Goal: Task Accomplishment & Management: Complete application form

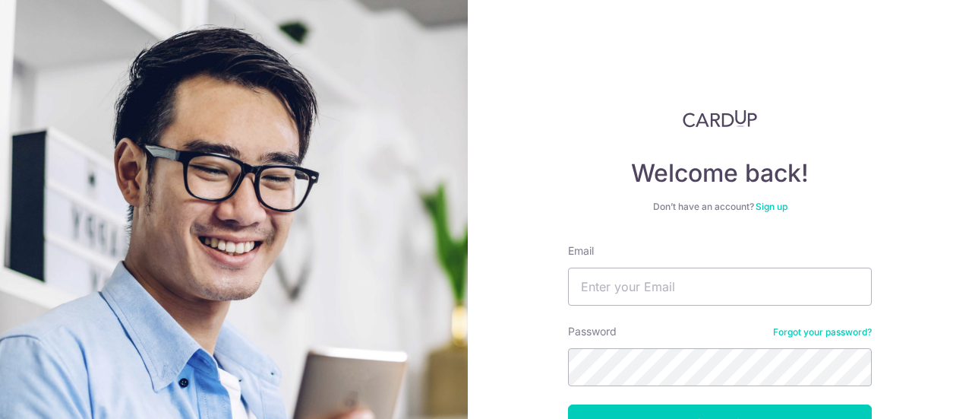
type input "[EMAIL_ADDRESS][DOMAIN_NAME]"
click at [568, 404] on button "Log in" at bounding box center [720, 423] width 304 height 38
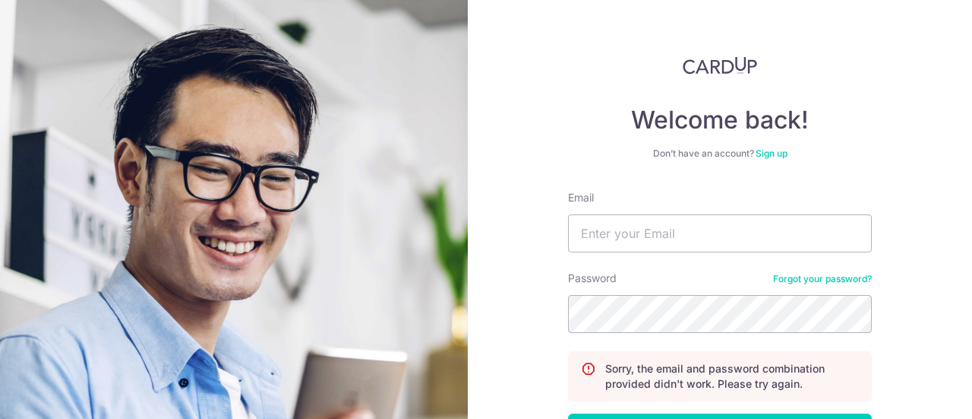
scroll to position [76, 0]
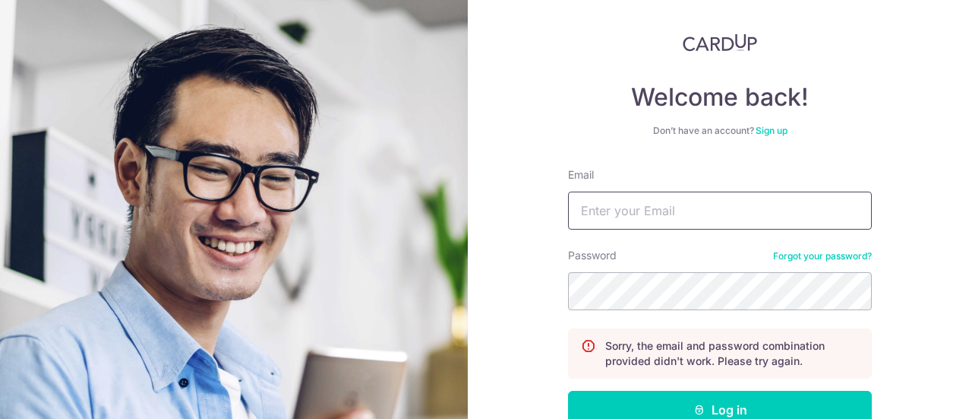
click at [676, 220] on input "Email" at bounding box center [720, 210] width 304 height 38
type input "[EMAIL_ADDRESS][DOMAIN_NAME]"
click at [691, 312] on form "Email kaisiang89@gmail.com Password Forgot your password? Sorry, the email and …" at bounding box center [720, 331] width 304 height 328
click at [568, 390] on button "Log in" at bounding box center [720, 409] width 304 height 38
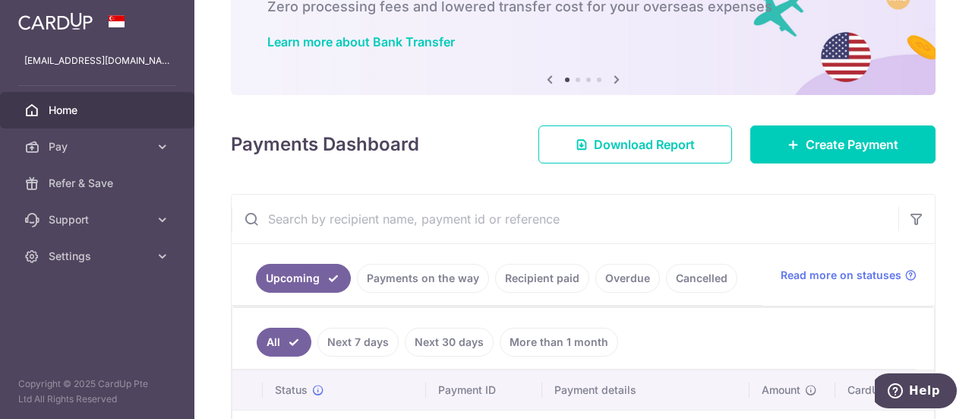
scroll to position [76, 0]
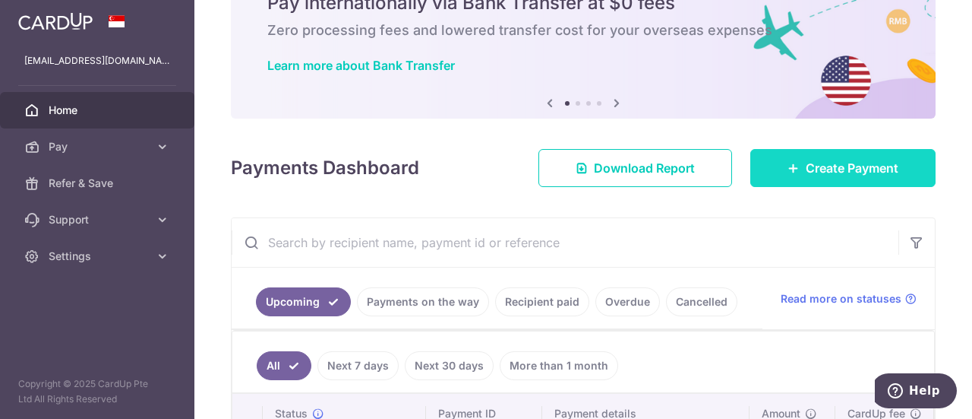
click at [788, 165] on icon at bounding box center [794, 168] width 12 height 12
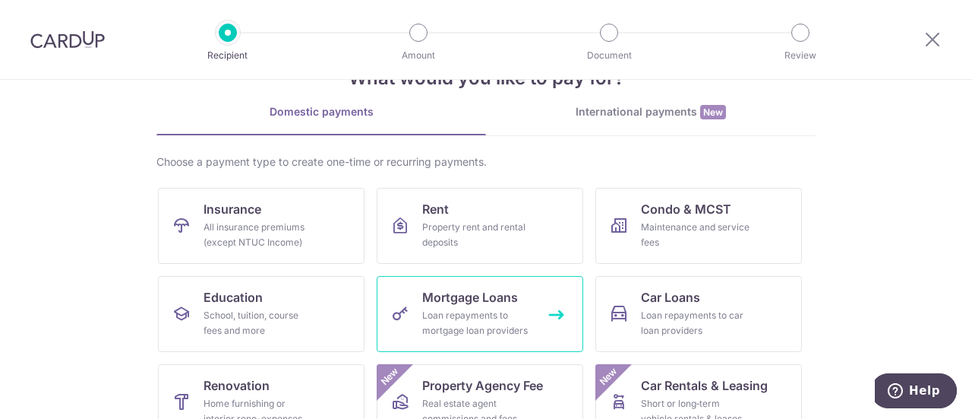
scroll to position [76, 0]
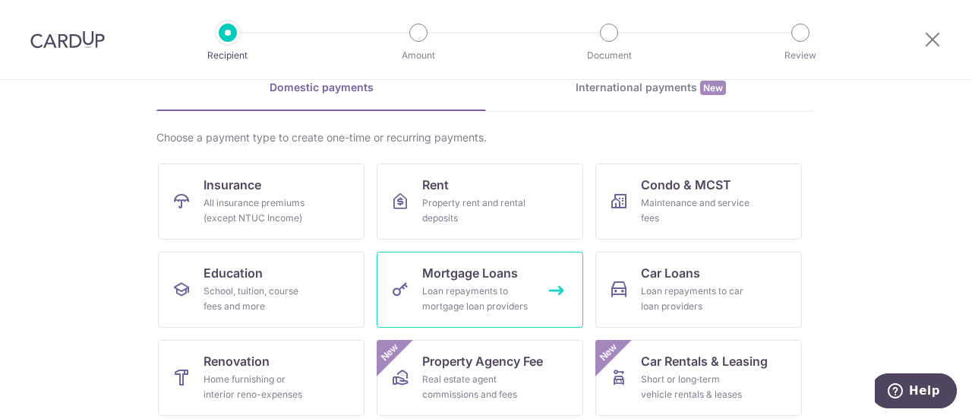
click at [499, 286] on div "Loan repayments to mortgage loan providers" at bounding box center [476, 298] width 109 height 30
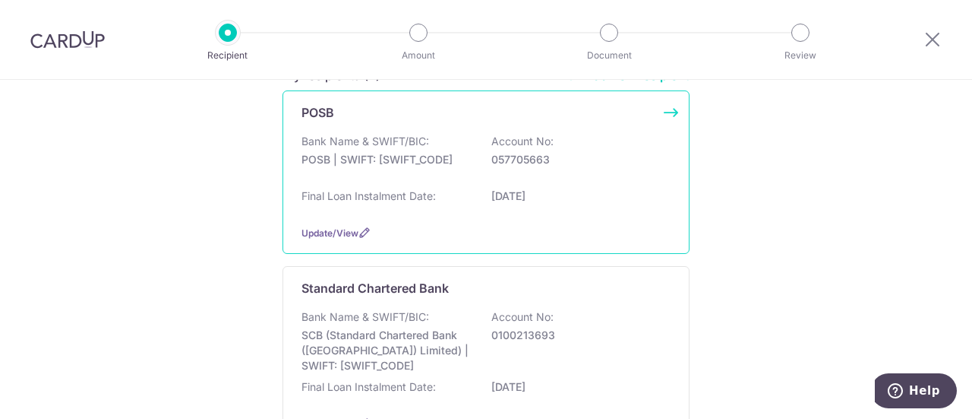
scroll to position [76, 0]
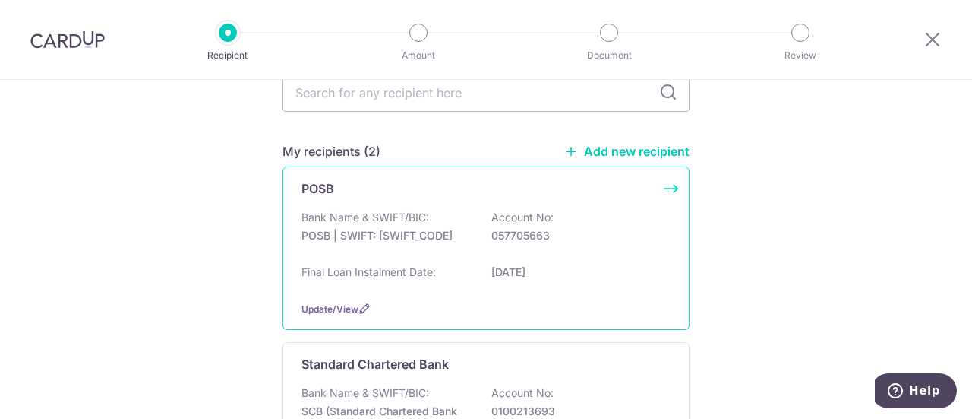
click at [447, 289] on div "POSB Bank Name & SWIFT/BIC: POSB | SWIFT: DBSSSGSGXXX Account No: 057705663 Fin…" at bounding box center [486, 247] width 407 height 163
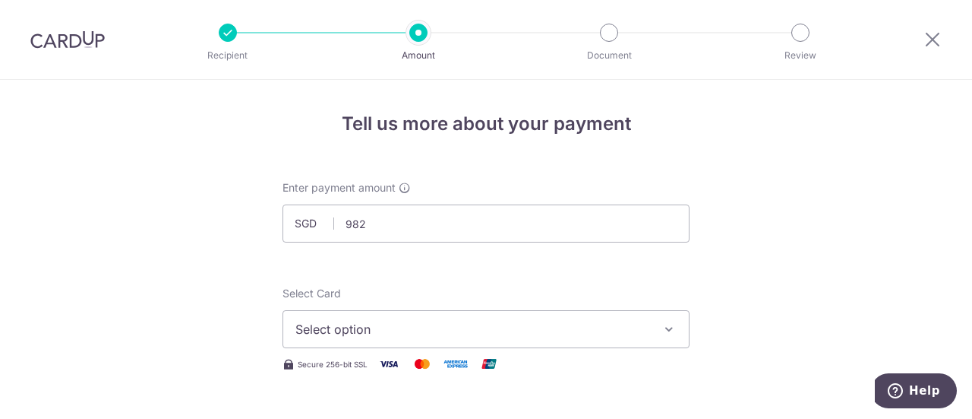
type input "982.00"
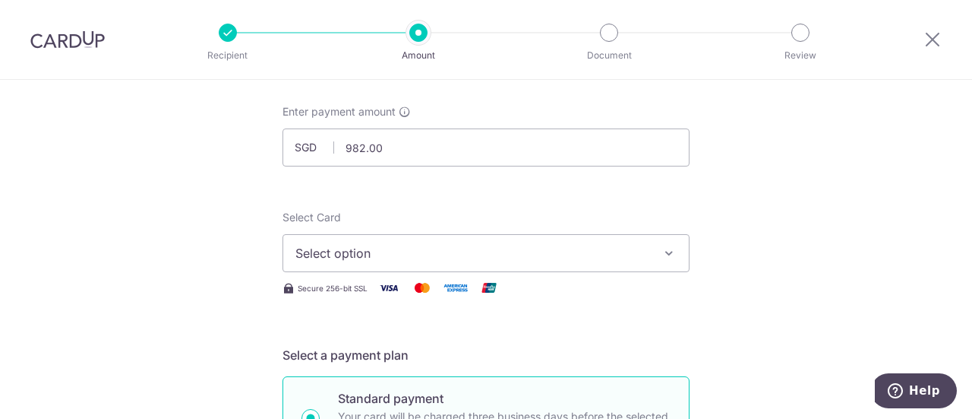
click at [559, 264] on button "Select option" at bounding box center [486, 253] width 407 height 38
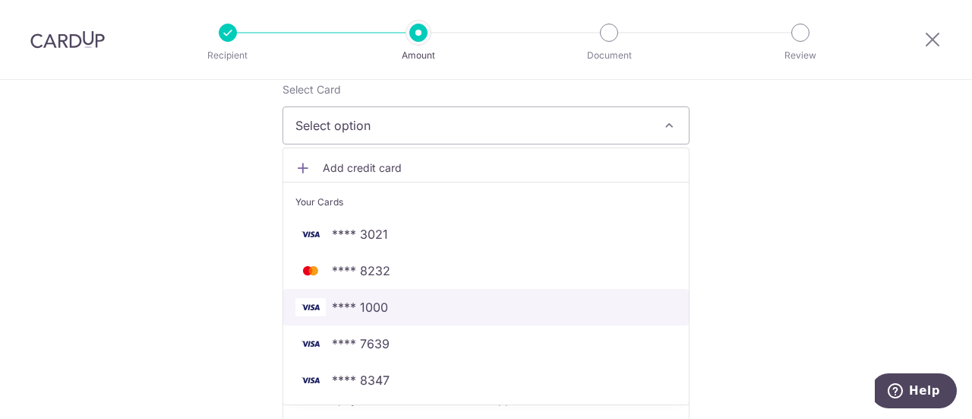
scroll to position [228, 0]
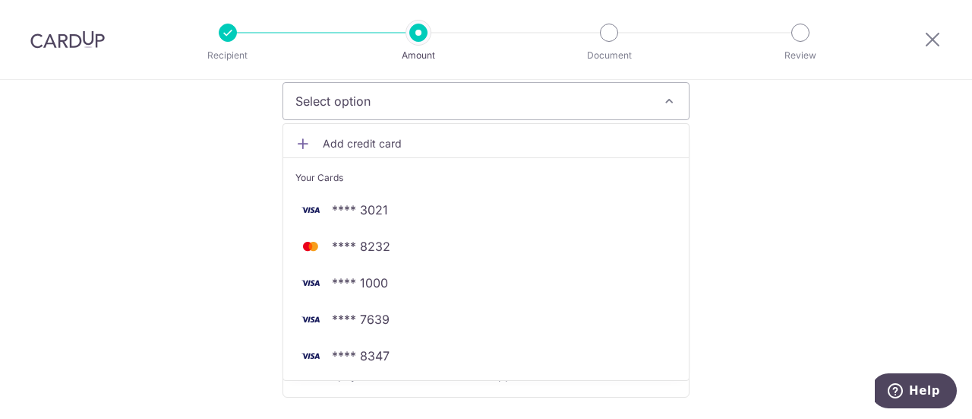
click at [371, 140] on span "Add credit card" at bounding box center [500, 143] width 354 height 15
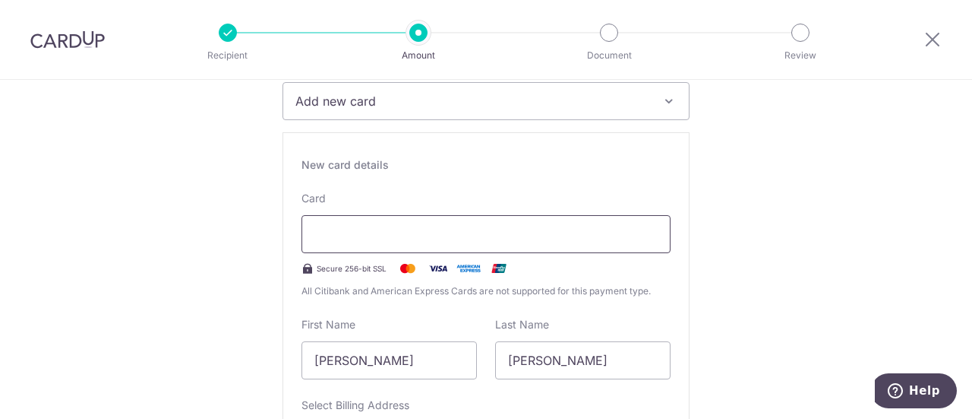
click at [270, 5] on div "Recipient Amount Document Review Tell us more about your payment Enter payment …" at bounding box center [486, 209] width 972 height 419
click at [578, 248] on div at bounding box center [486, 234] width 369 height 38
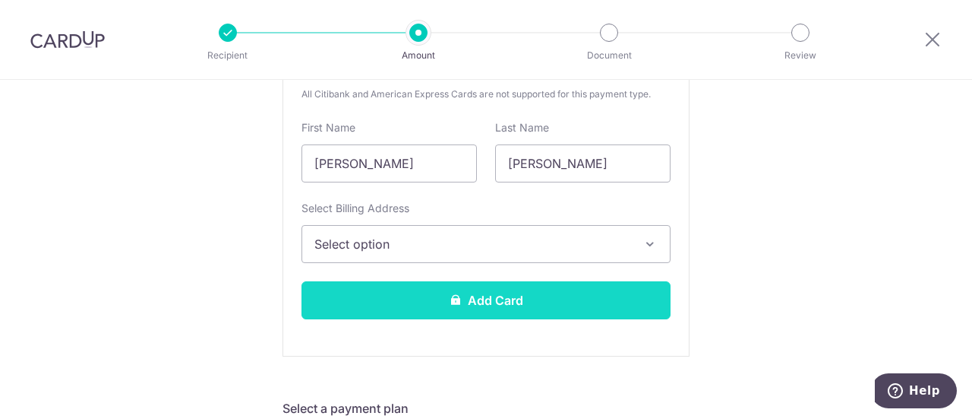
scroll to position [456, 0]
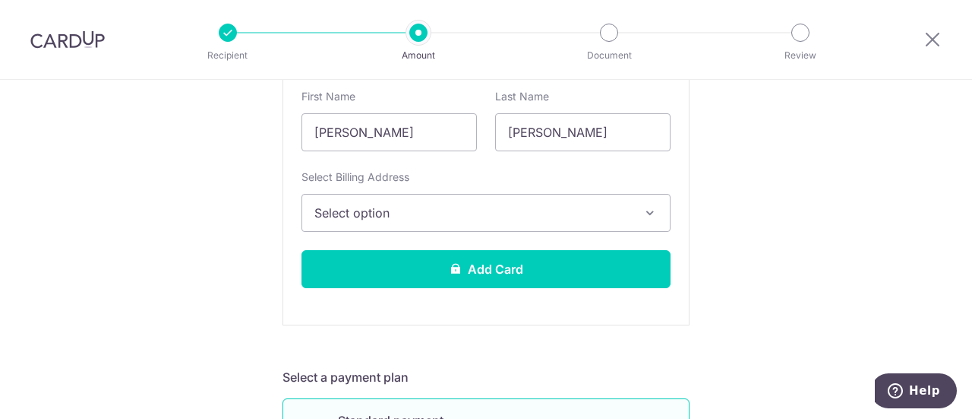
click at [568, 226] on button "Select option" at bounding box center [486, 213] width 369 height 38
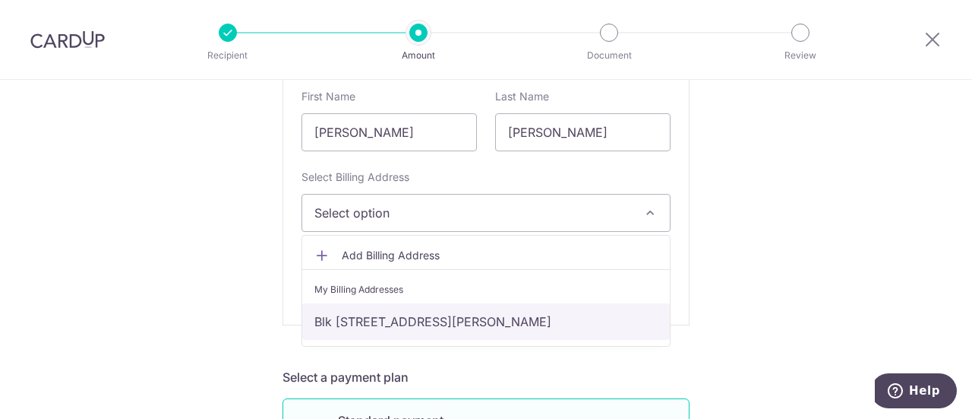
click at [469, 323] on link "Blk [STREET_ADDRESS][PERSON_NAME]" at bounding box center [486, 321] width 368 height 36
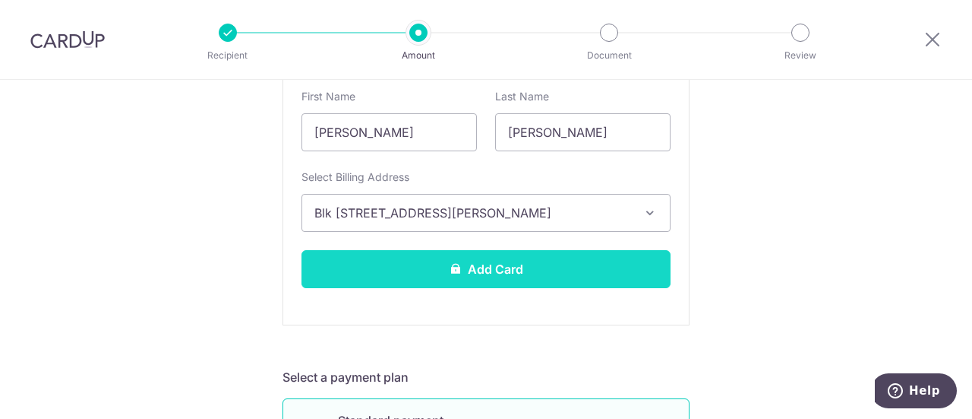
click at [491, 267] on button "Add Card" at bounding box center [486, 269] width 369 height 38
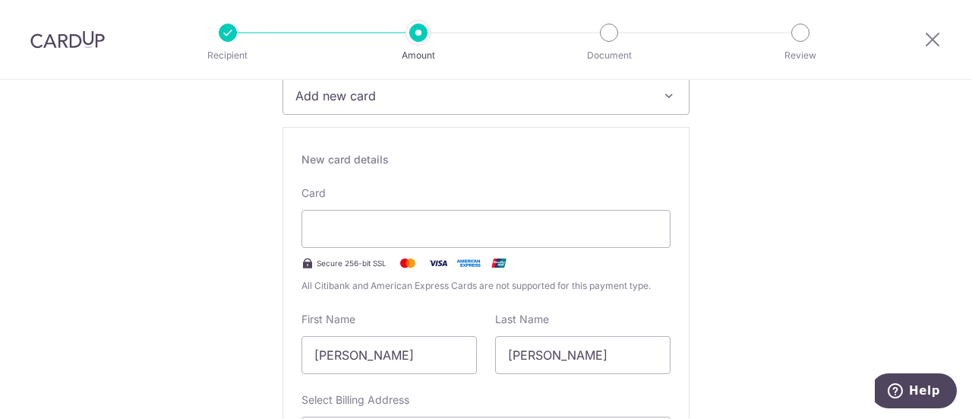
scroll to position [228, 0]
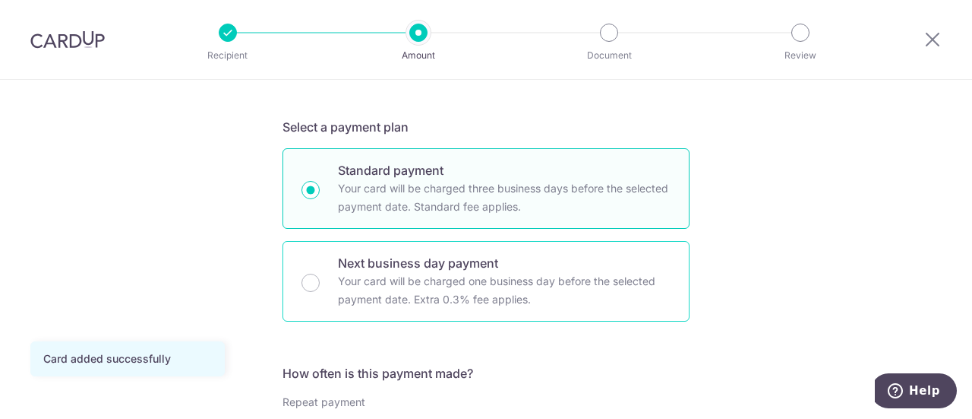
scroll to position [456, 0]
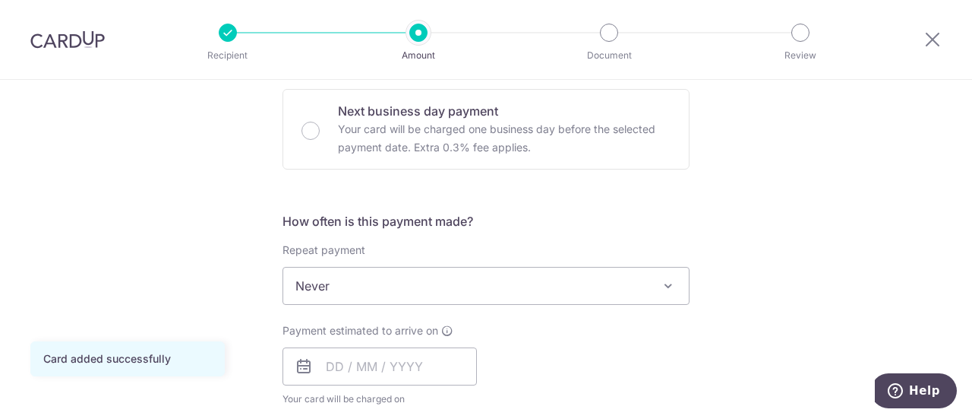
click at [549, 284] on span "Never" at bounding box center [486, 285] width 406 height 36
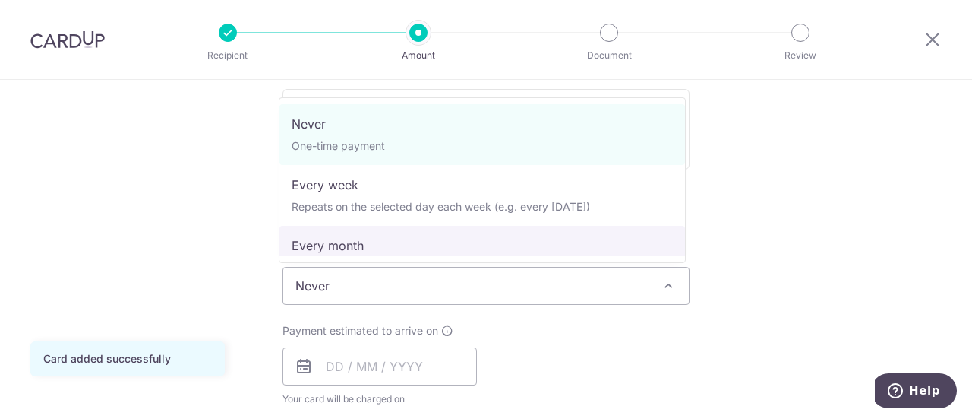
select select "3"
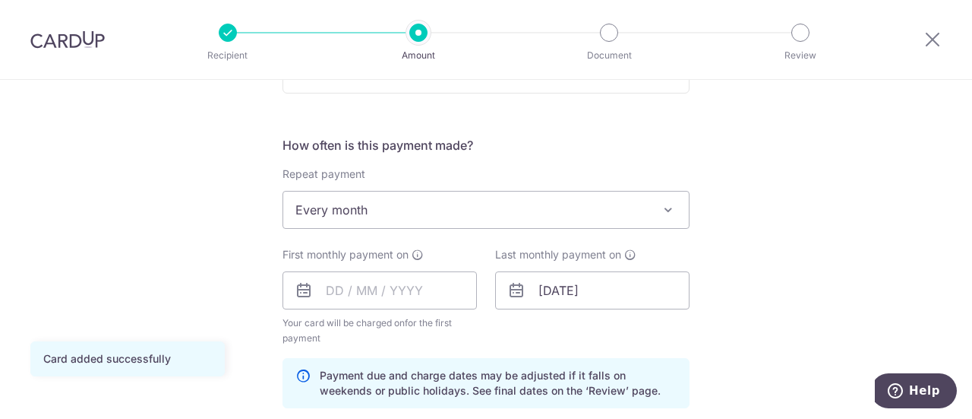
scroll to position [608, 0]
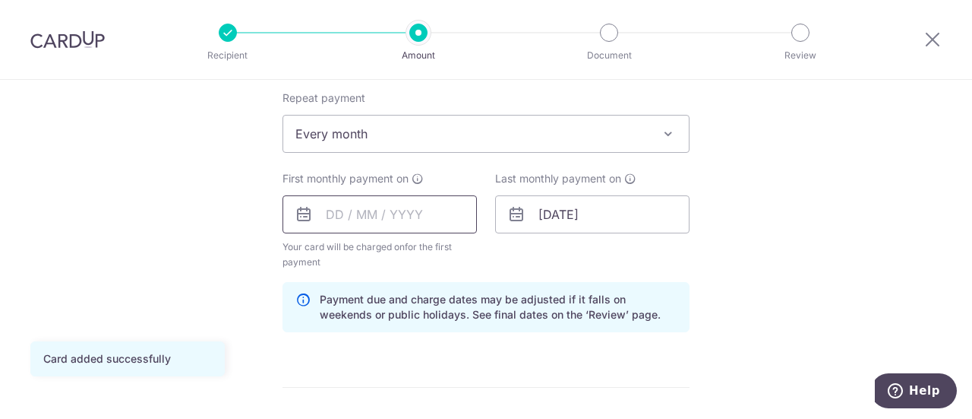
click at [431, 218] on input "text" at bounding box center [380, 214] width 194 height 38
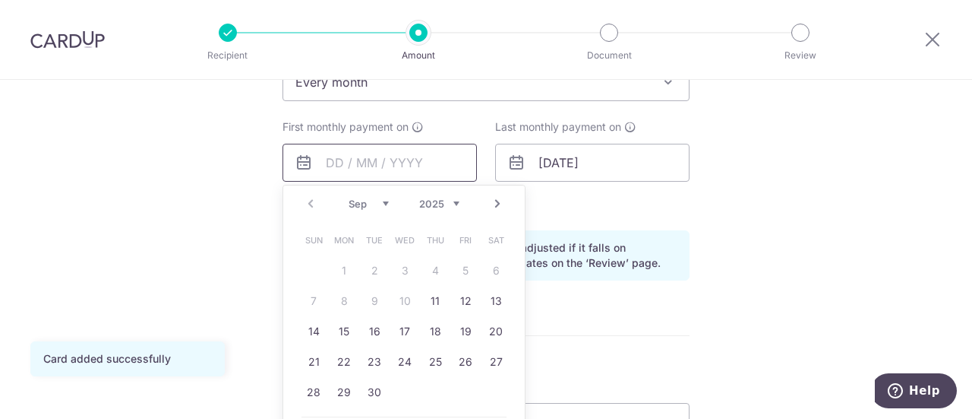
scroll to position [684, 0]
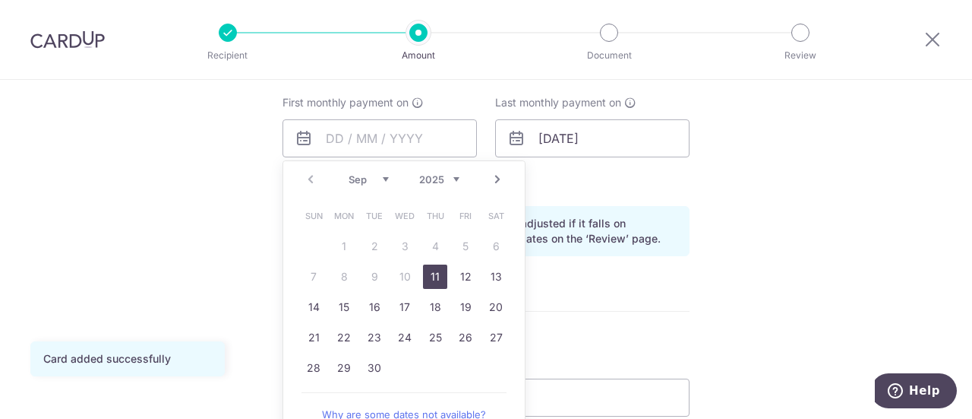
click at [428, 274] on link "11" at bounding box center [435, 276] width 24 height 24
type input "[DATE]"
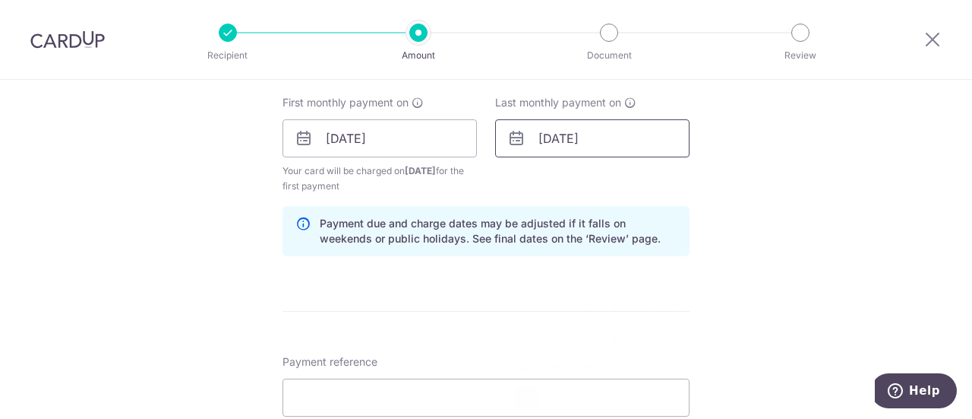
click at [557, 147] on input "31/08/2031" at bounding box center [592, 138] width 194 height 38
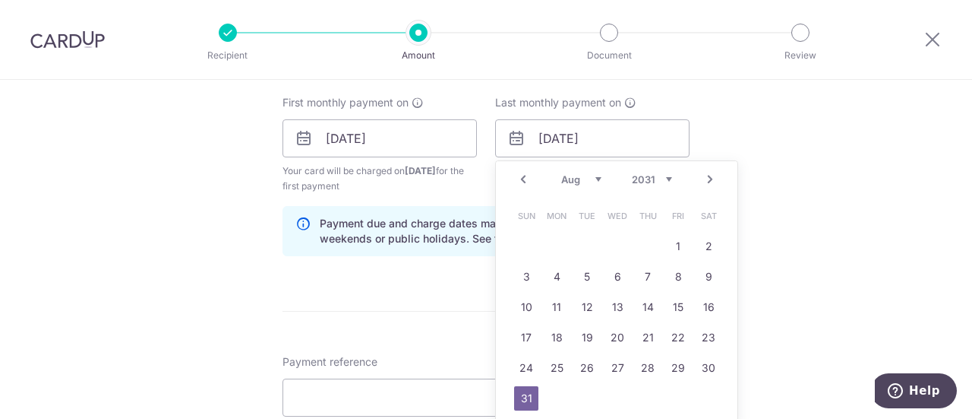
click at [667, 175] on select "2024 2025 2026 2027 2028 2029 2030 2031 2032 2033 2034 2035" at bounding box center [652, 179] width 40 height 12
click at [688, 172] on div "Prev Next Jan Feb Mar Apr May Jun Jul Aug Sep Oct Nov Dec 2024 2025 2026 2027 2…" at bounding box center [617, 179] width 242 height 36
click at [643, 173] on select "2024 2025 2026 2027 2028 2029 2030 2031 2032 2033 2034 2035" at bounding box center [652, 179] width 40 height 12
click at [591, 179] on select "Jan Feb Mar Apr May Jun Jul Aug Sep Oct Nov Dec" at bounding box center [581, 179] width 40 height 12
click at [640, 364] on link "31" at bounding box center [648, 367] width 24 height 24
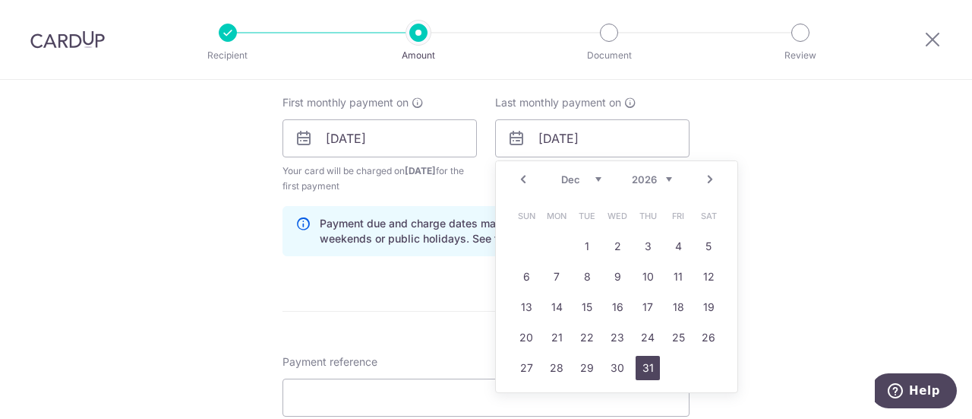
type input "[DATE]"
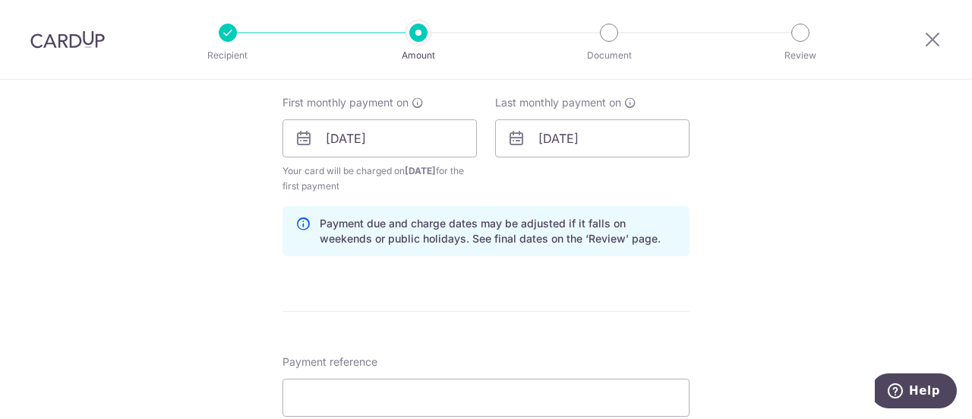
click at [570, 305] on form "Enter payment amount SGD 982.00 982.00 Card added successfully Select Card ****…" at bounding box center [486, 136] width 407 height 1280
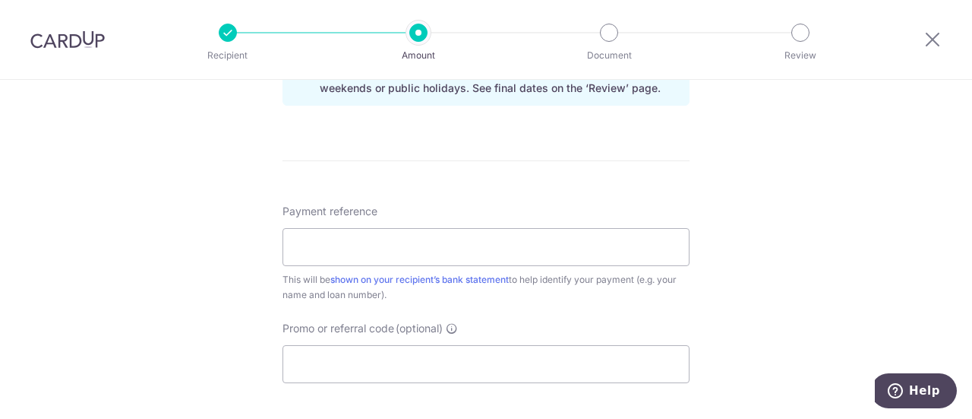
scroll to position [836, 0]
drag, startPoint x: 477, startPoint y: 247, endPoint x: 501, endPoint y: 251, distance: 24.7
click at [477, 247] on input "Payment reference" at bounding box center [486, 245] width 407 height 38
type input "LEEKAISIANGMORTGAGE"
click at [512, 357] on input "Promo or referral code (optional)" at bounding box center [486, 362] width 407 height 38
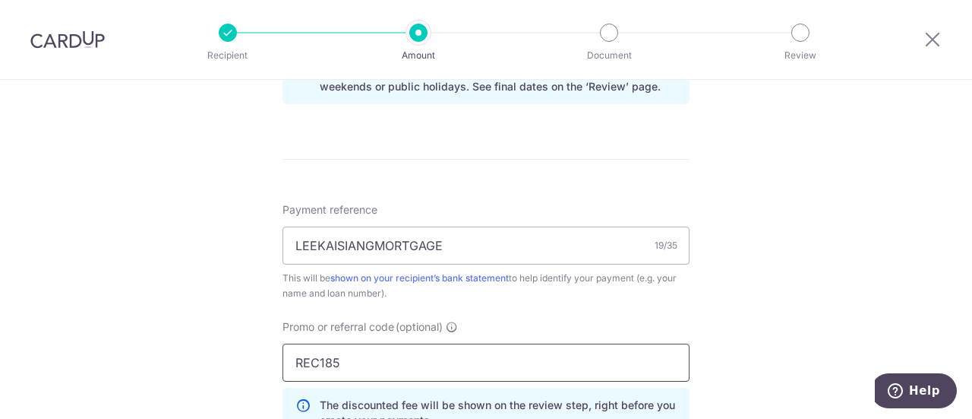
type input "REC185"
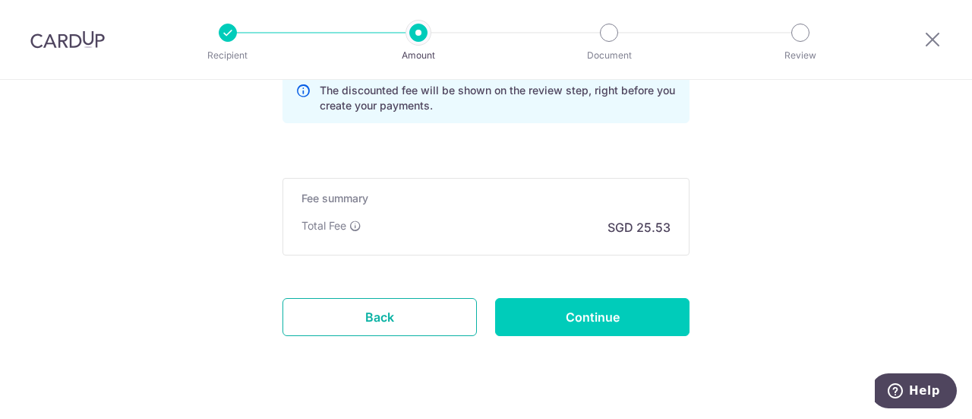
scroll to position [1177, 0]
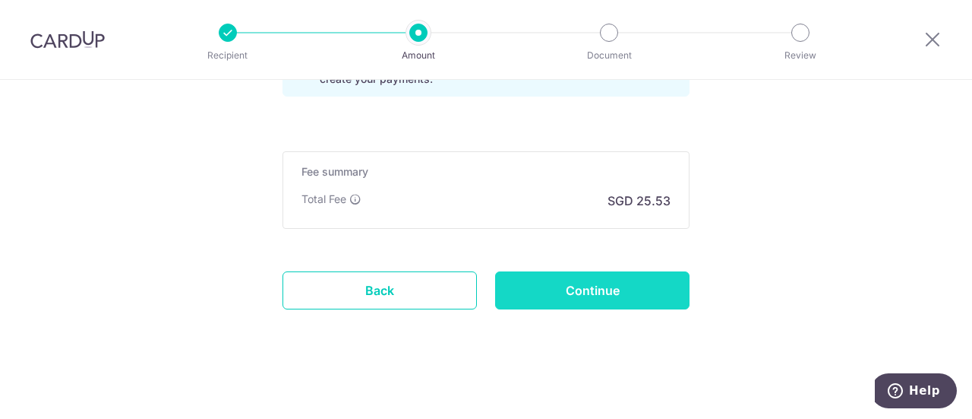
click at [595, 288] on input "Continue" at bounding box center [592, 290] width 194 height 38
type input "Create Schedule"
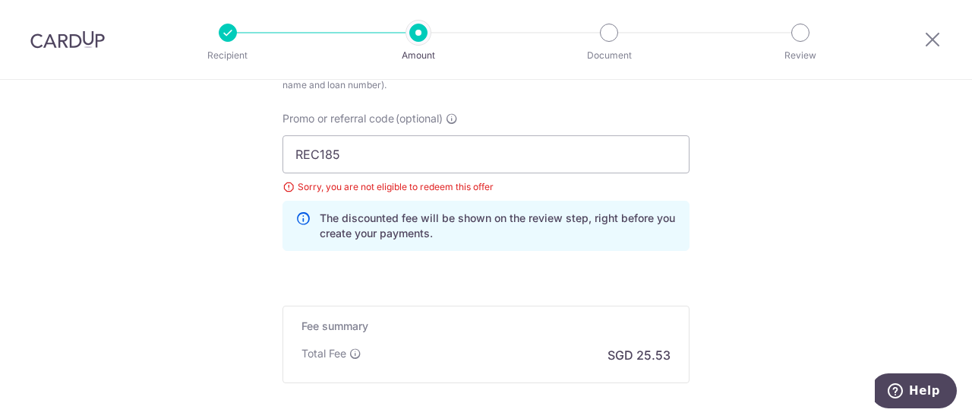
scroll to position [912, 0]
